Goal: Check status: Check status

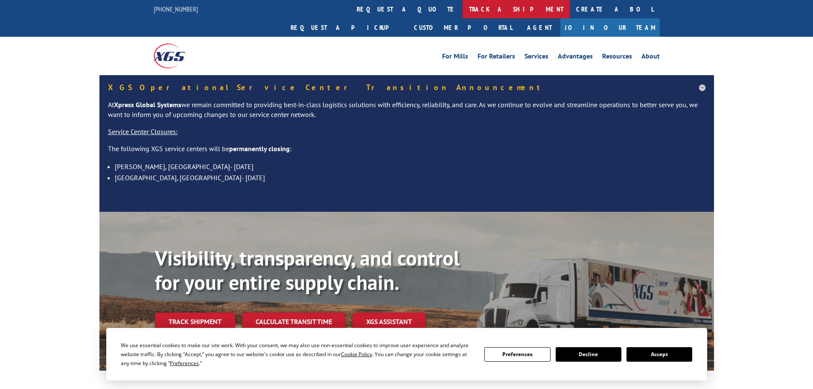
click at [463, 11] on link "track a shipment" at bounding box center [516, 9] width 107 height 18
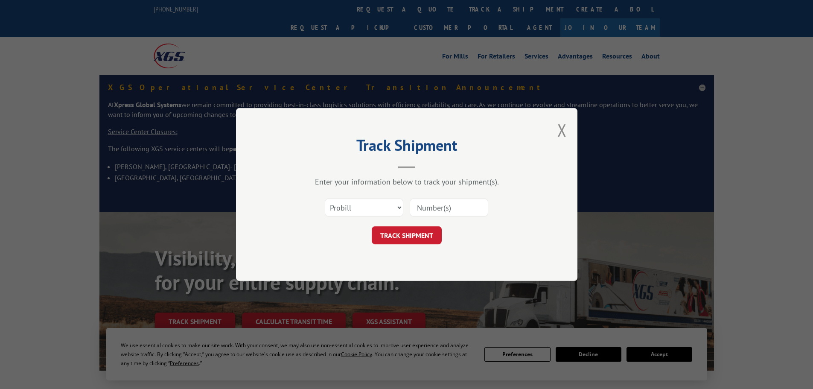
paste input "14446495"
type input "14446495"
click at [406, 230] on button "TRACK SHIPMENT" at bounding box center [407, 235] width 70 height 18
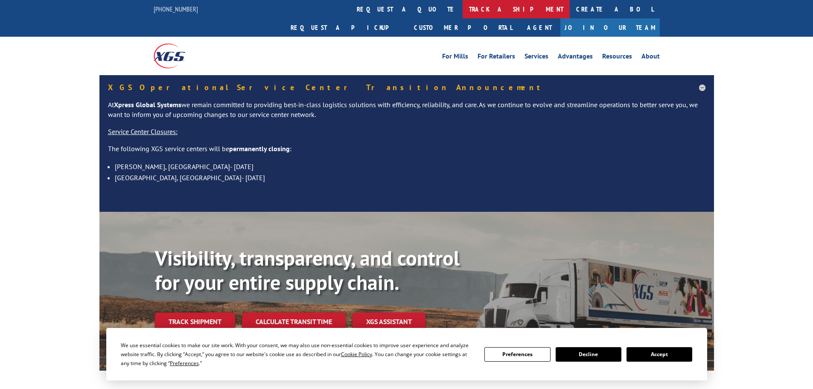
click at [463, 13] on link "track a shipment" at bounding box center [516, 9] width 107 height 18
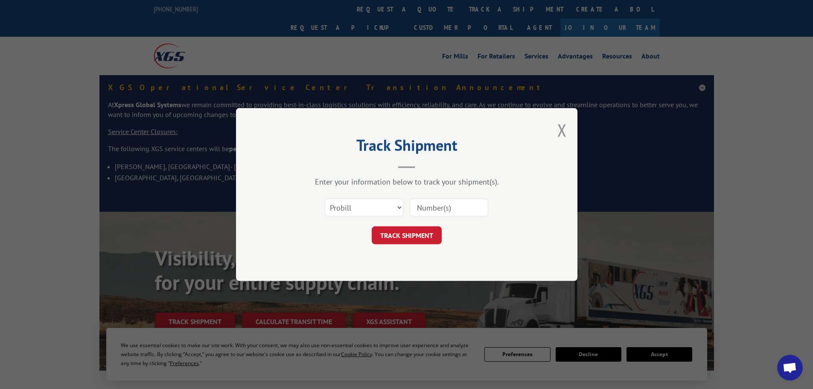
paste input "14554514"
type input "14554514"
click at [400, 241] on button "TRACK SHIPMENT" at bounding box center [407, 235] width 70 height 18
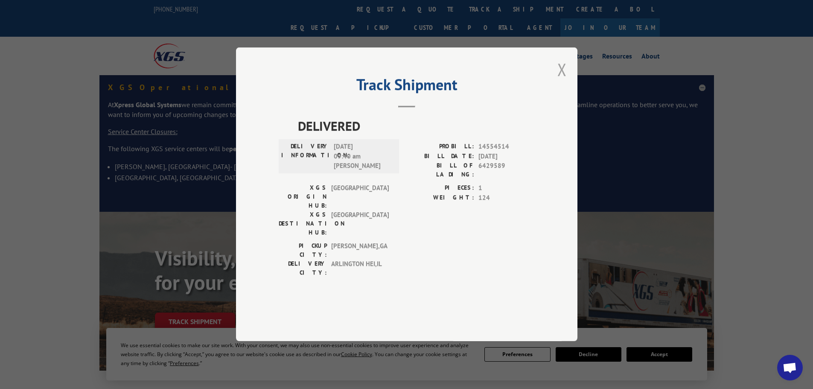
click at [564, 81] on button "Close modal" at bounding box center [561, 69] width 9 height 23
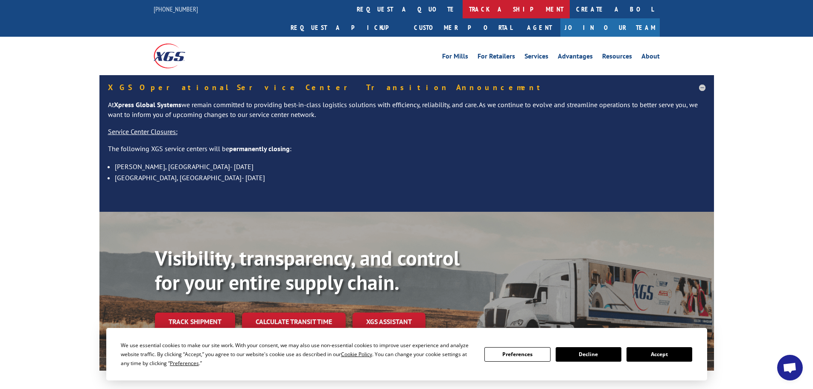
click at [463, 7] on link "track a shipment" at bounding box center [516, 9] width 107 height 18
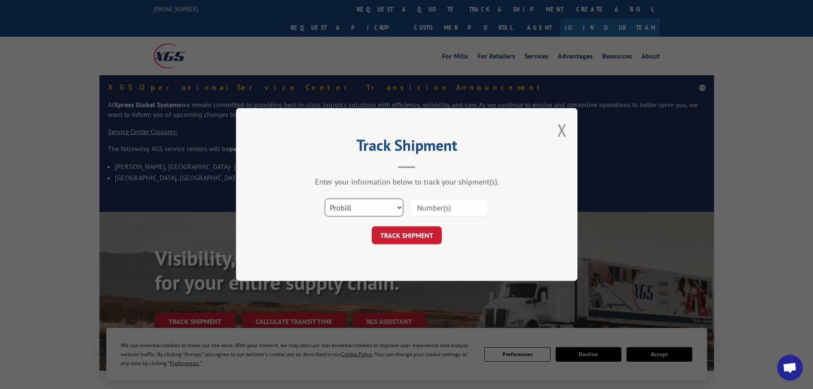
click at [376, 204] on select "Select category... Probill BOL PO" at bounding box center [364, 207] width 79 height 18
select select "bol"
click at [325, 198] on select "Select category... Probill BOL PO" at bounding box center [364, 207] width 79 height 18
paste input "14554514"
type input "14554514"
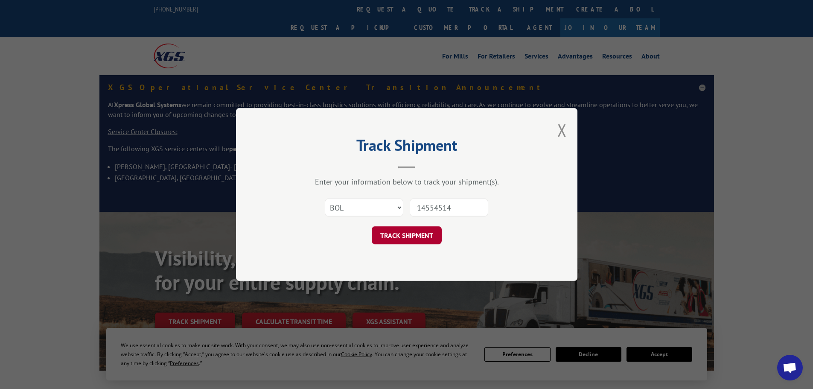
click at [428, 238] on button "TRACK SHIPMENT" at bounding box center [407, 235] width 70 height 18
